Goal: Task Accomplishment & Management: Use online tool/utility

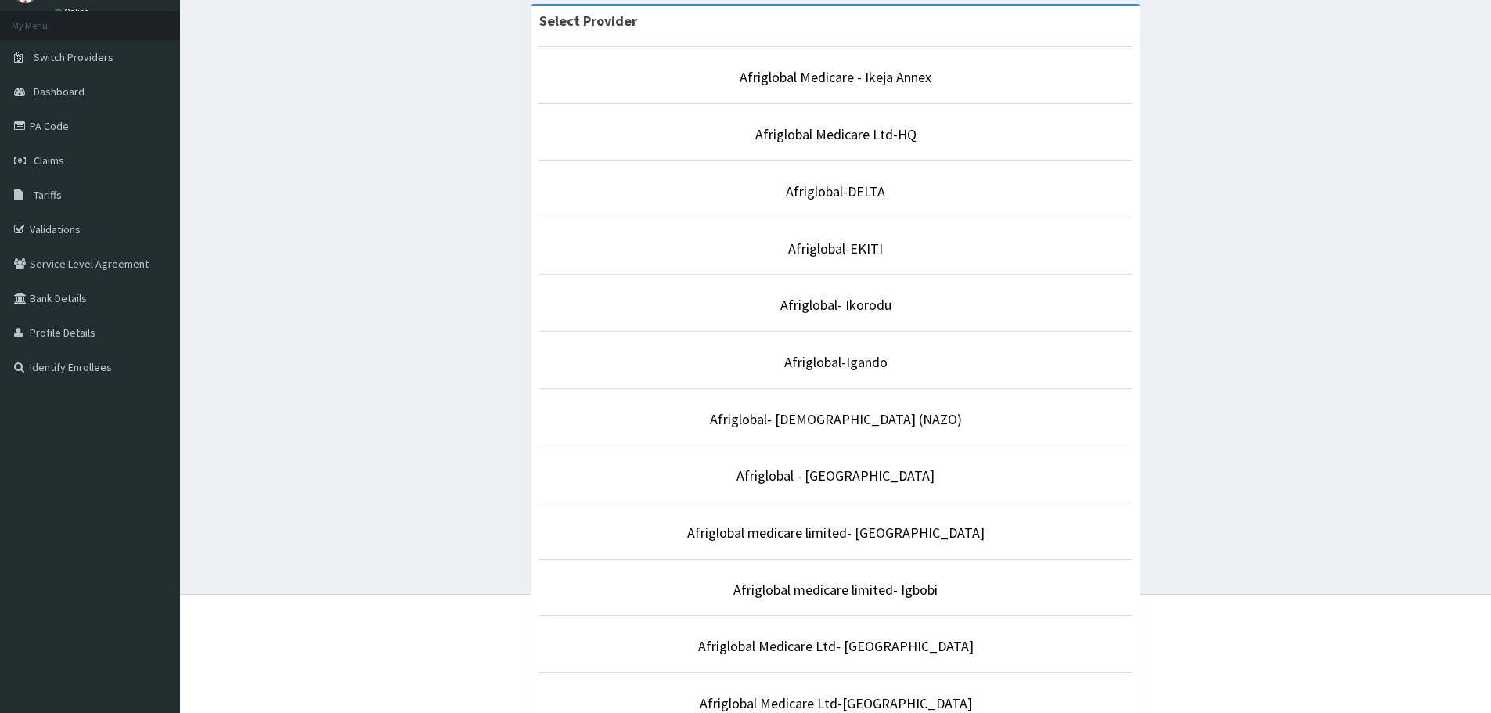
scroll to position [235, 0]
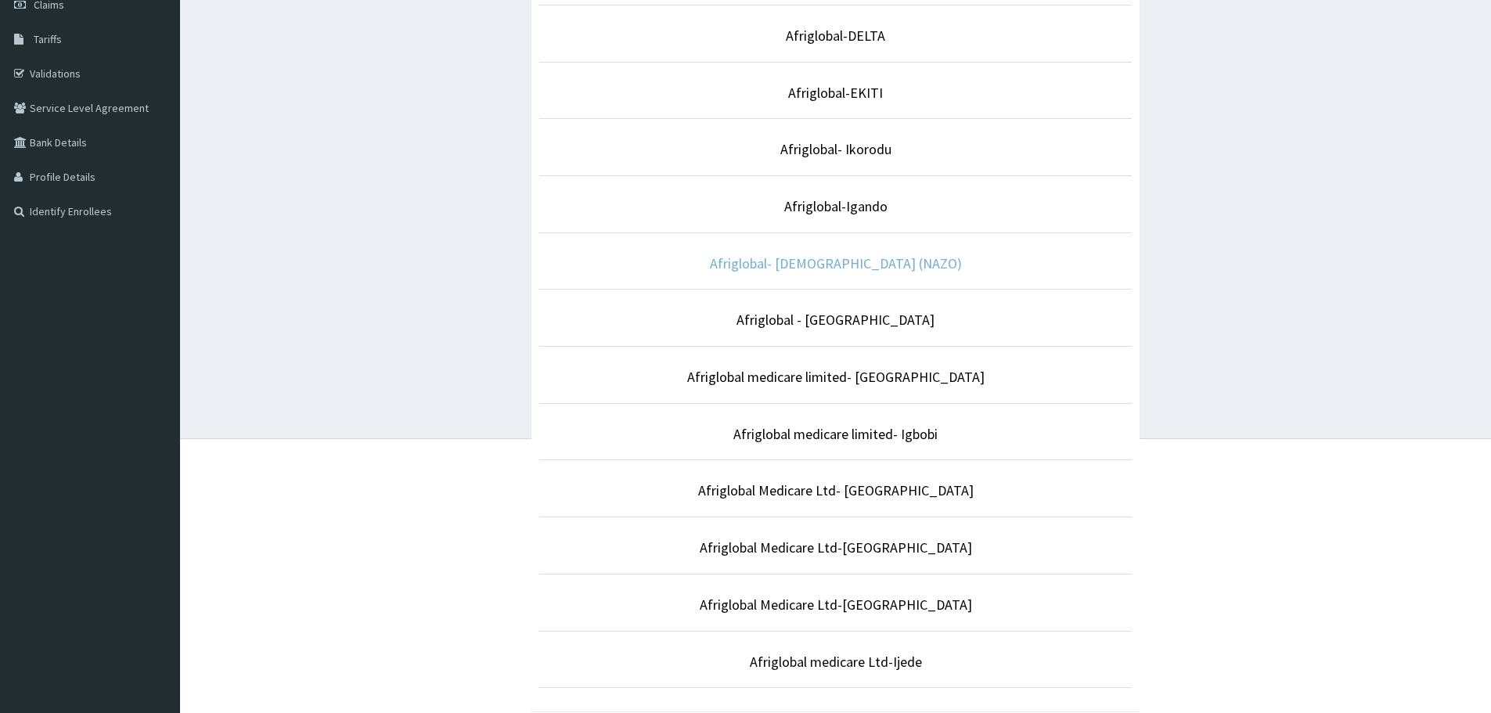
click at [842, 265] on link "Afriglobal- [DEMOGRAPHIC_DATA] (NAZO)" at bounding box center [836, 263] width 252 height 18
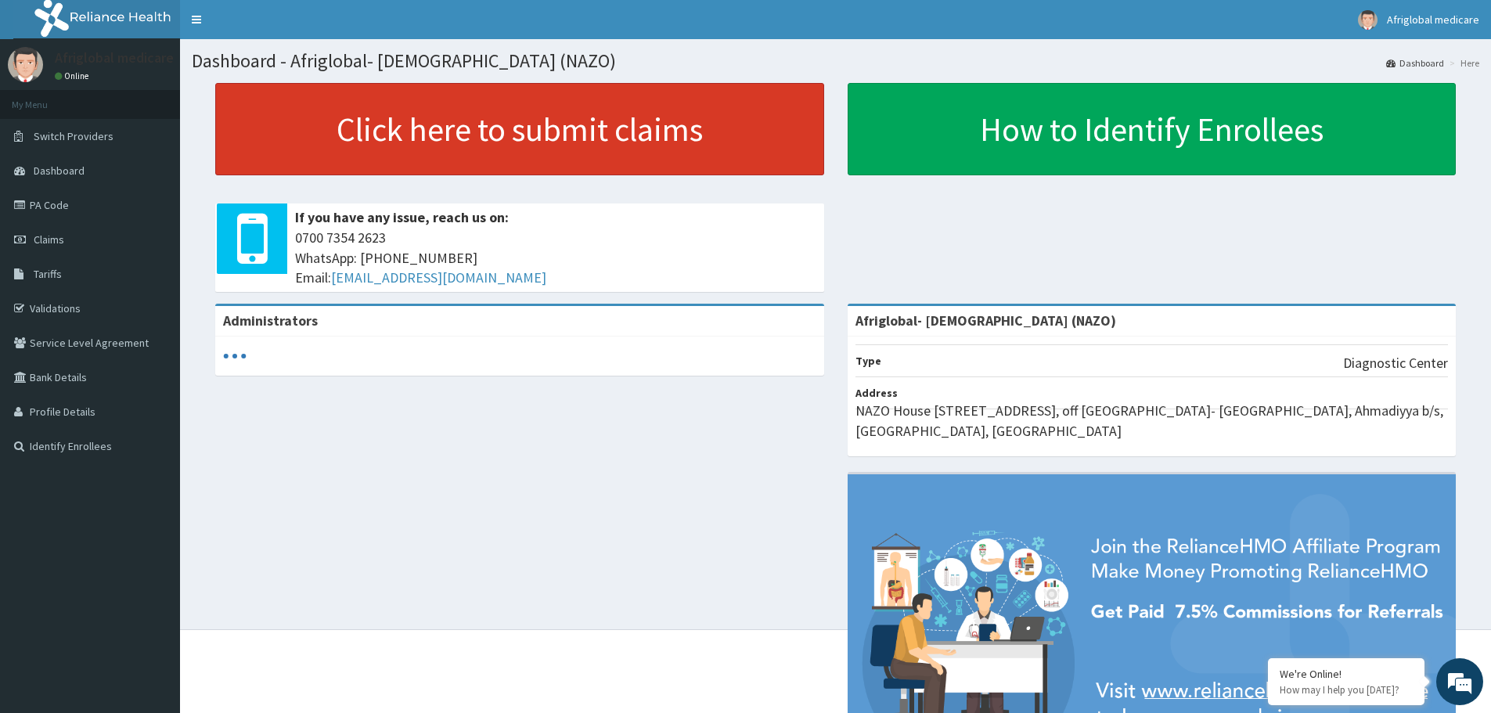
click at [509, 134] on link "Click here to submit claims" at bounding box center [519, 129] width 609 height 92
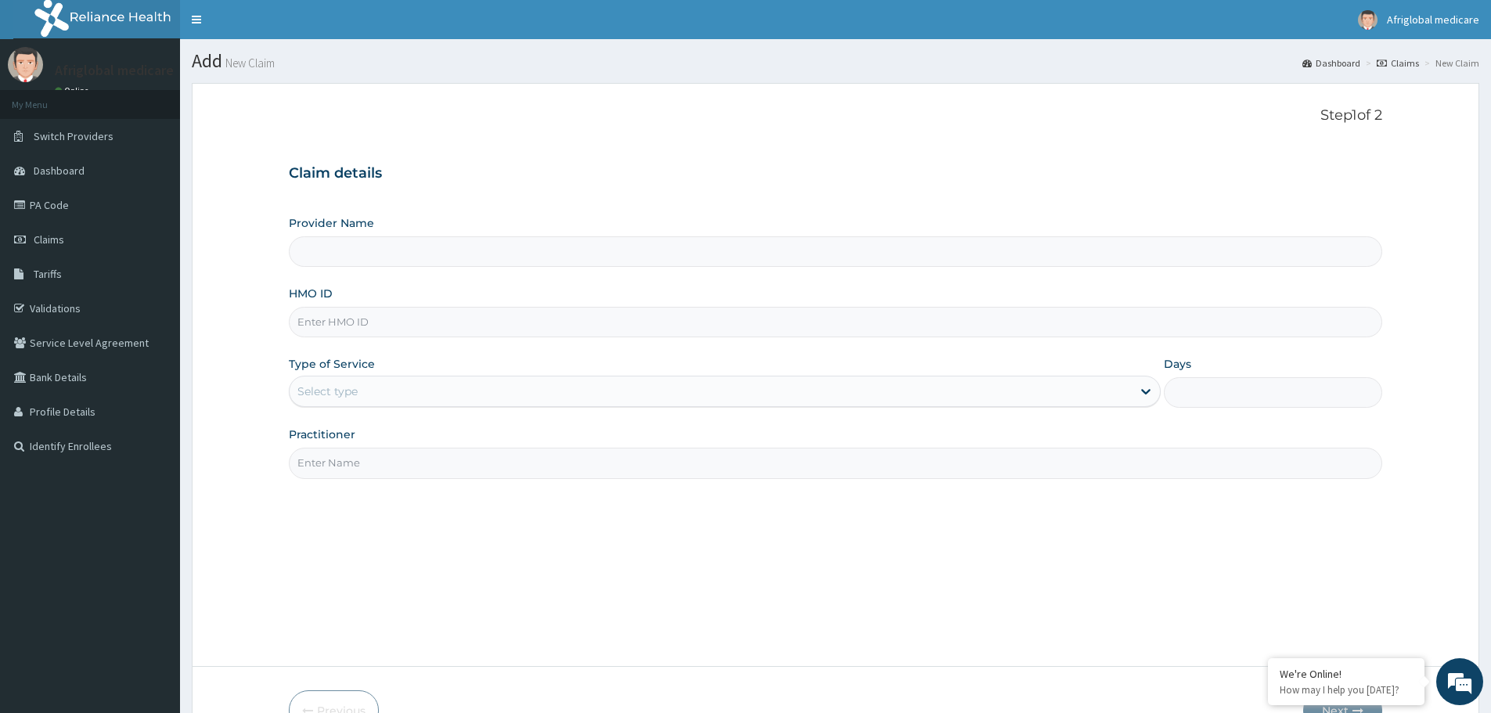
type input "Afriglobal- [DEMOGRAPHIC_DATA] (NAZO)"
click at [51, 206] on link "PA Code" at bounding box center [90, 205] width 180 height 34
